Goal: Transaction & Acquisition: Purchase product/service

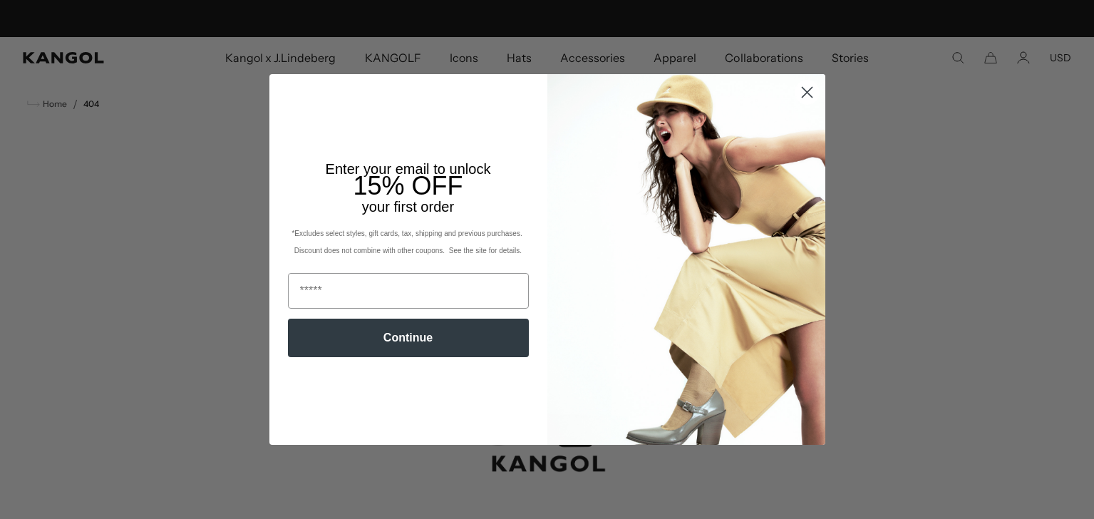
scroll to position [0, 294]
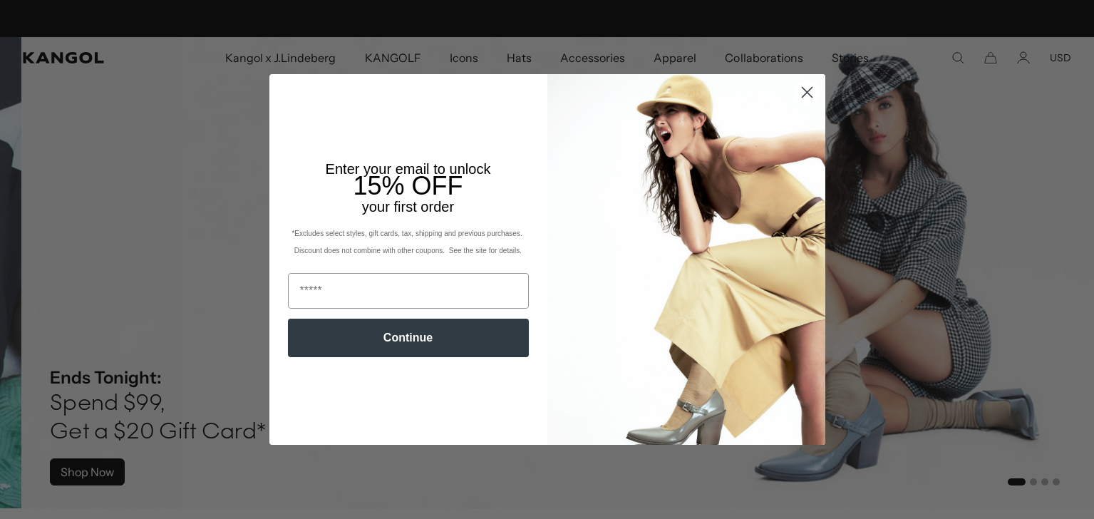
scroll to position [0, 294]
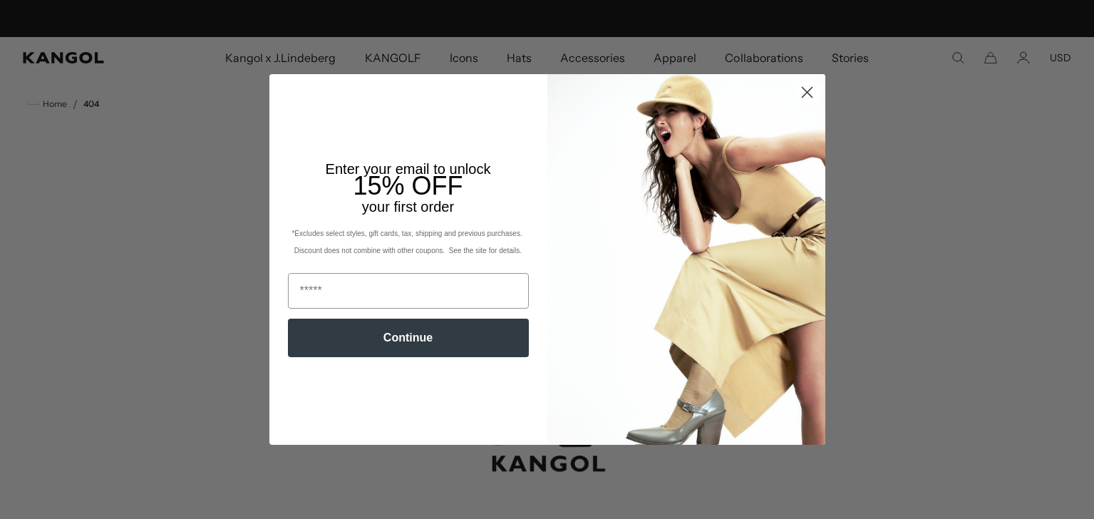
scroll to position [0, 294]
